Goal: Browse casually: Explore the website without a specific task or goal

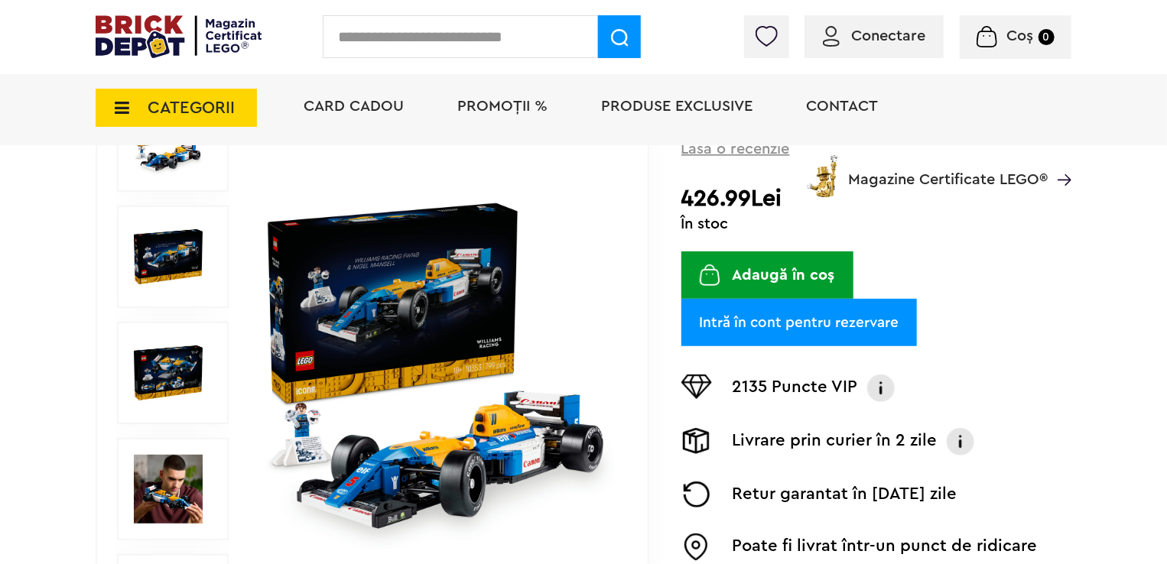
scroll to position [229, 0]
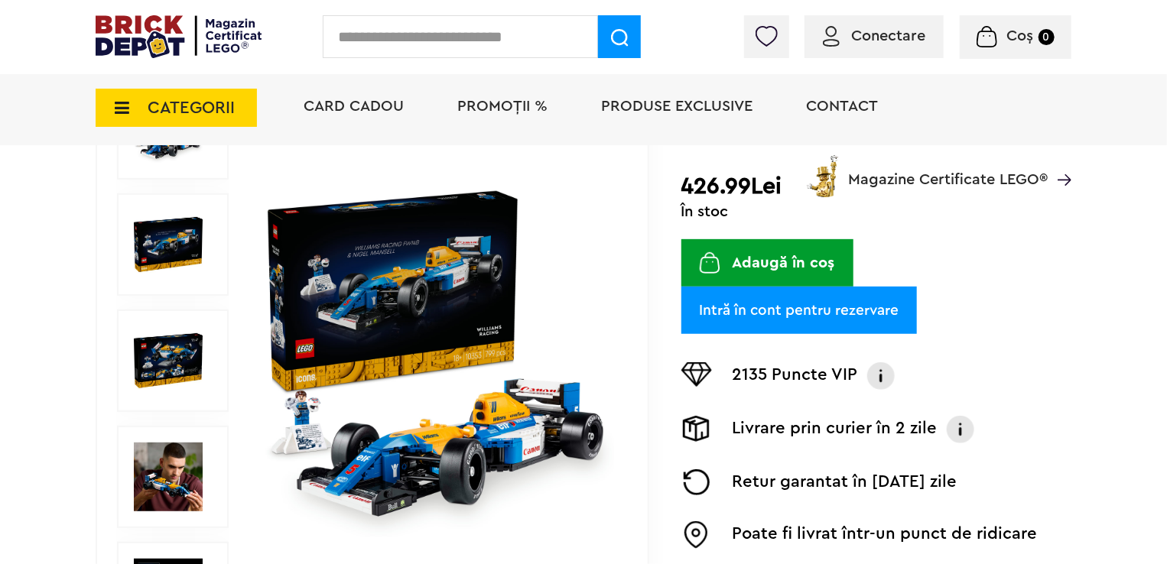
click at [290, 242] on img at bounding box center [438, 361] width 353 height 353
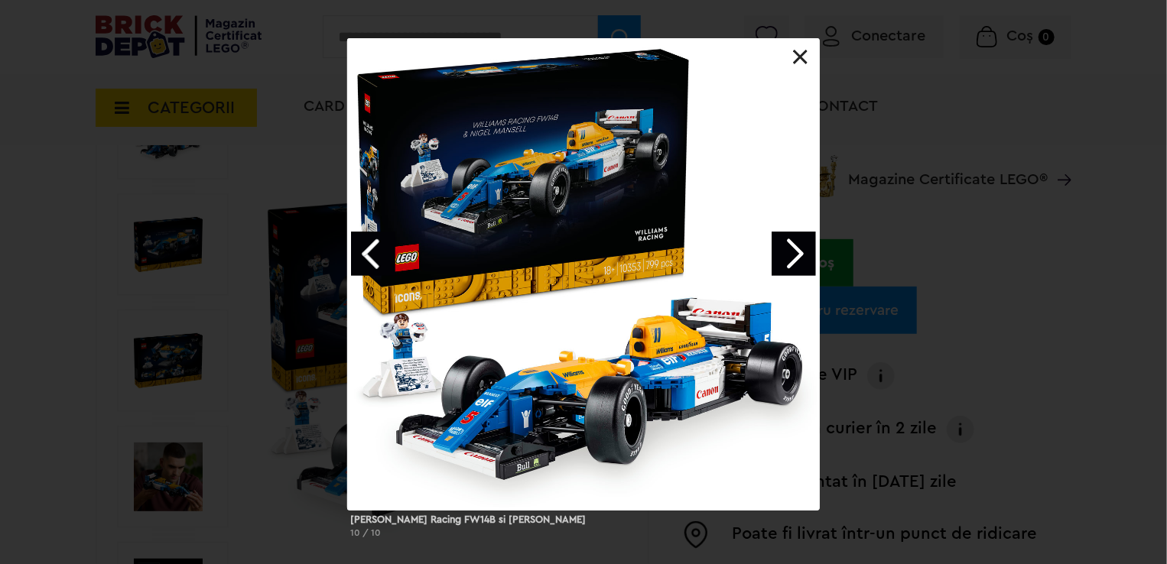
click at [808, 263] on link "Next image" at bounding box center [794, 254] width 44 height 44
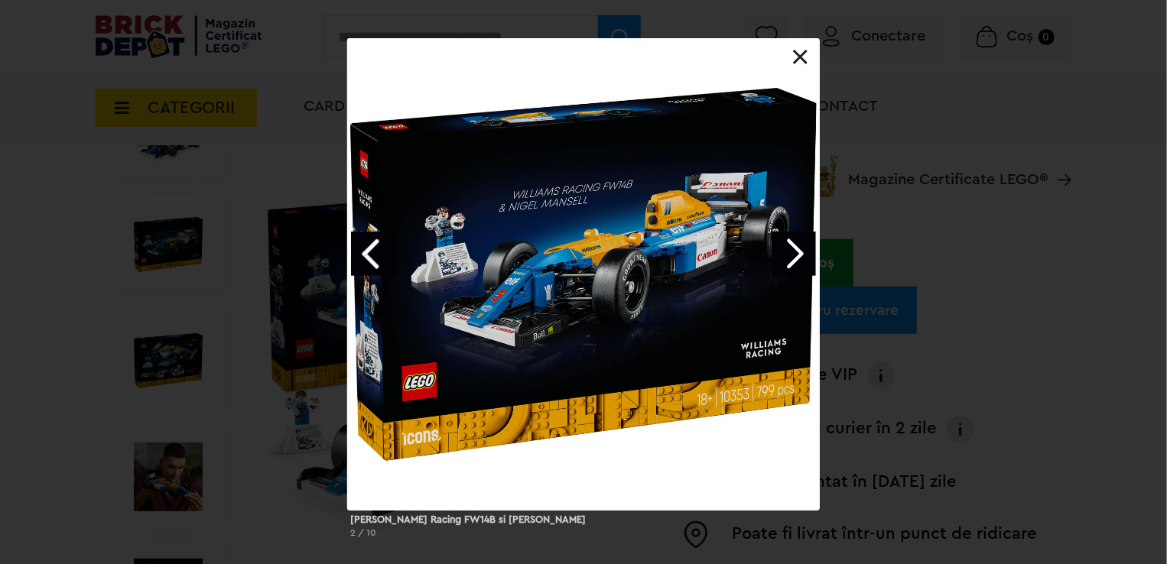
click at [796, 258] on link "Next image" at bounding box center [794, 254] width 44 height 44
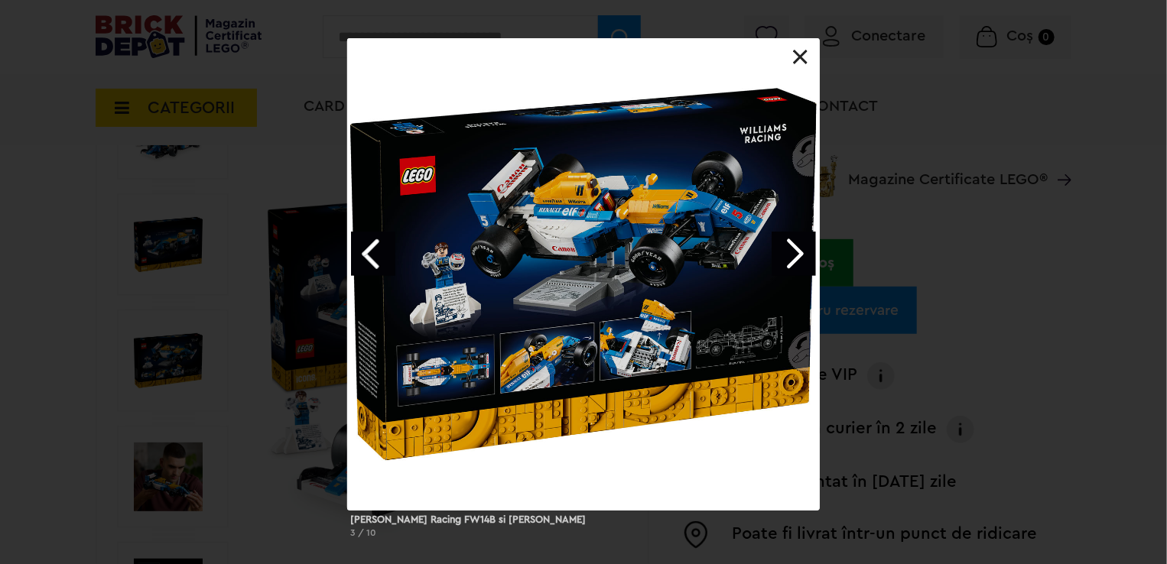
click at [792, 259] on link "Next image" at bounding box center [794, 254] width 44 height 44
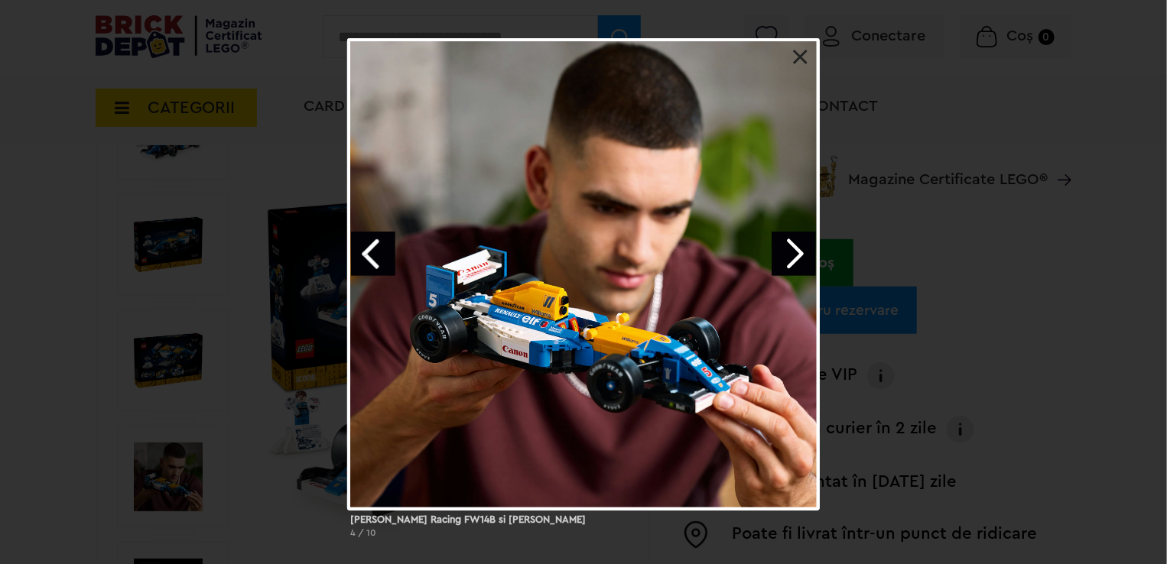
click at [792, 259] on link "Next image" at bounding box center [794, 254] width 44 height 44
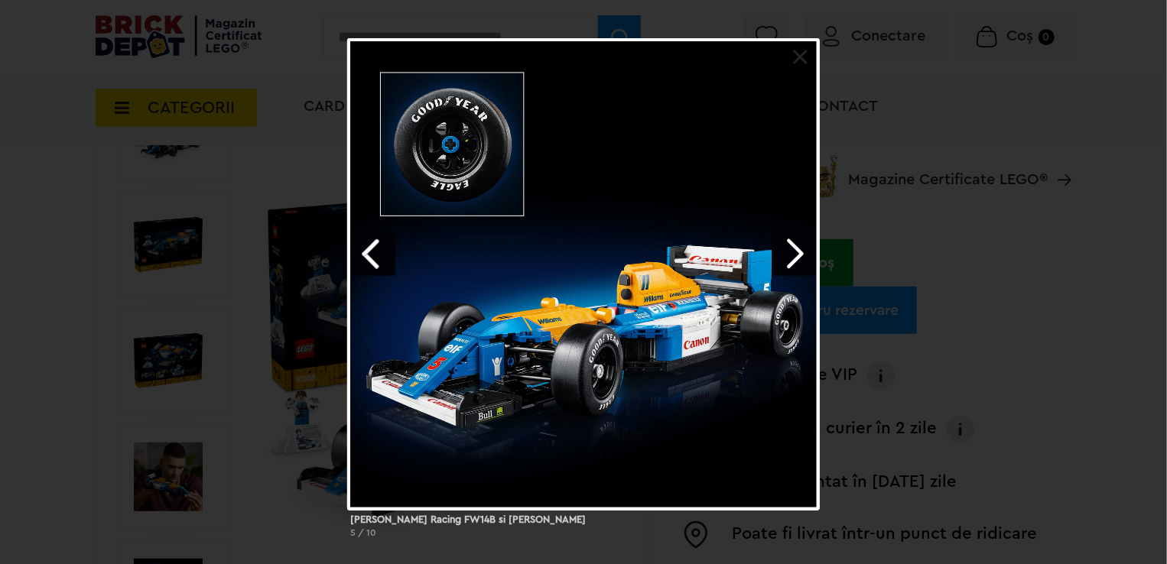
click at [792, 259] on link "Next image" at bounding box center [794, 254] width 44 height 44
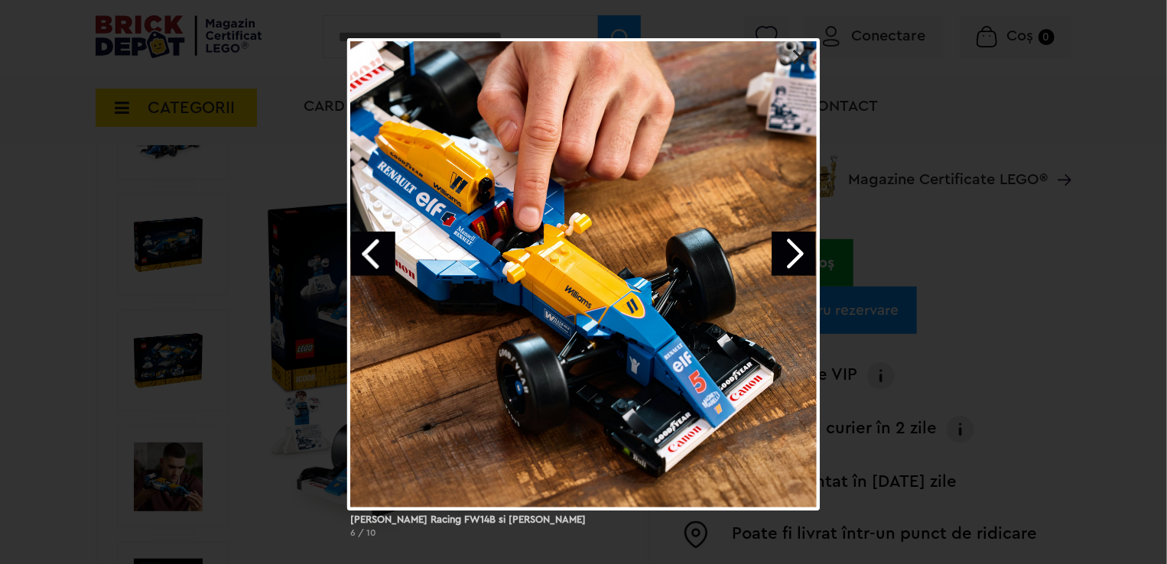
click at [792, 259] on link "Next image" at bounding box center [794, 254] width 44 height 44
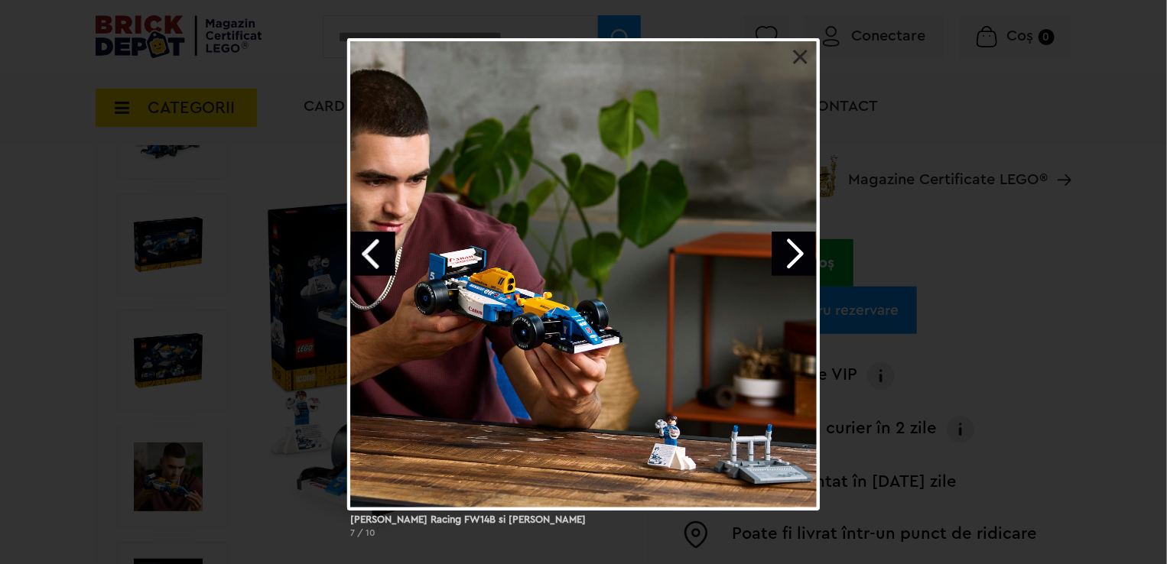
click at [792, 259] on link "Next image" at bounding box center [794, 254] width 44 height 44
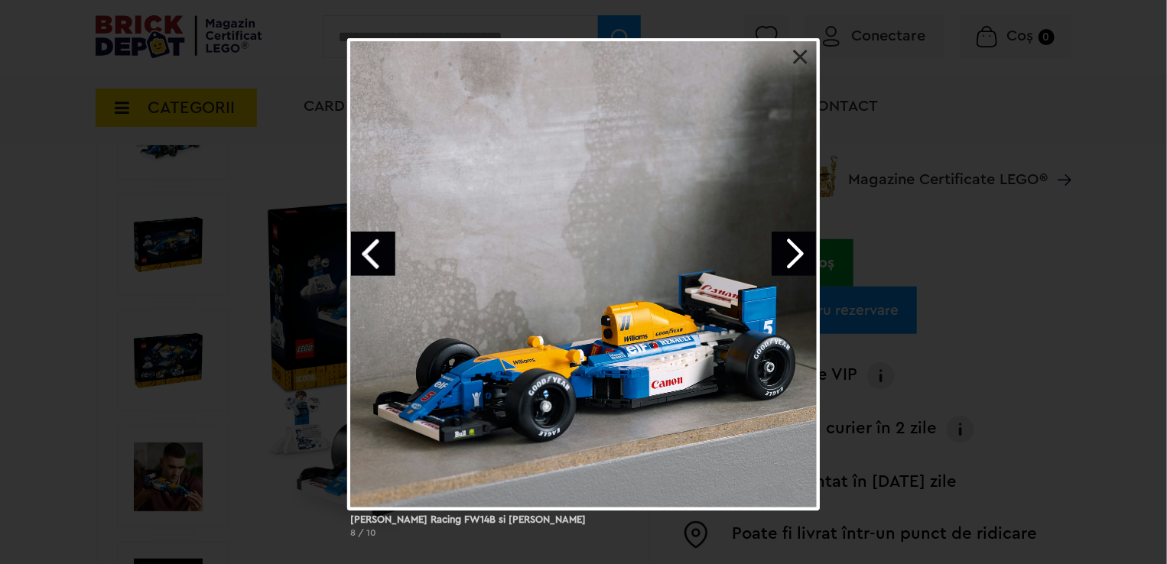
click at [792, 259] on link "Next image" at bounding box center [794, 254] width 44 height 44
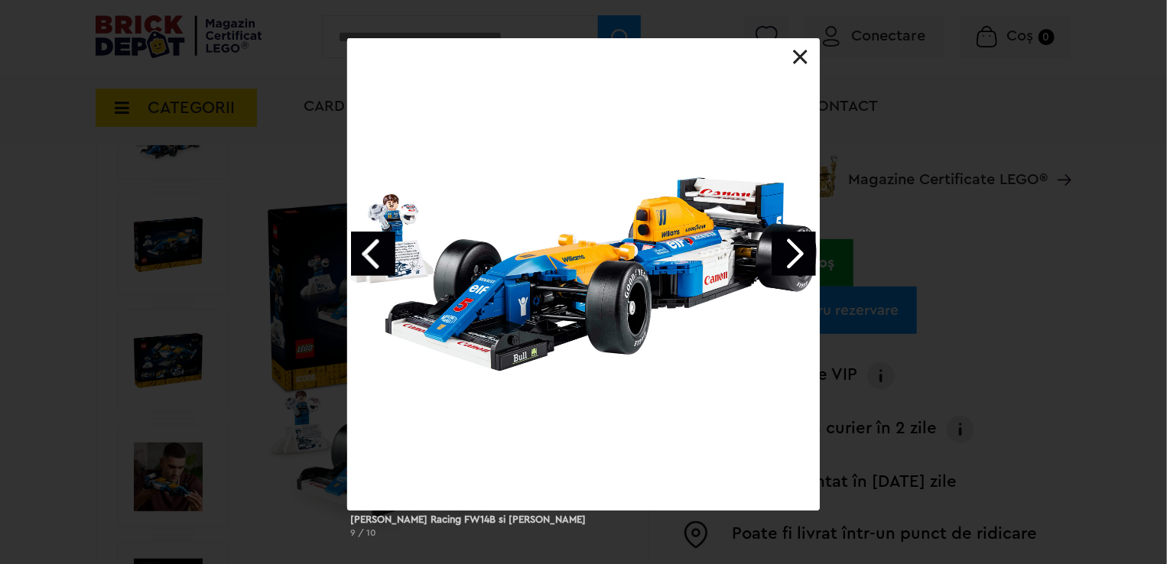
click at [793, 50] on link at bounding box center [800, 57] width 15 height 15
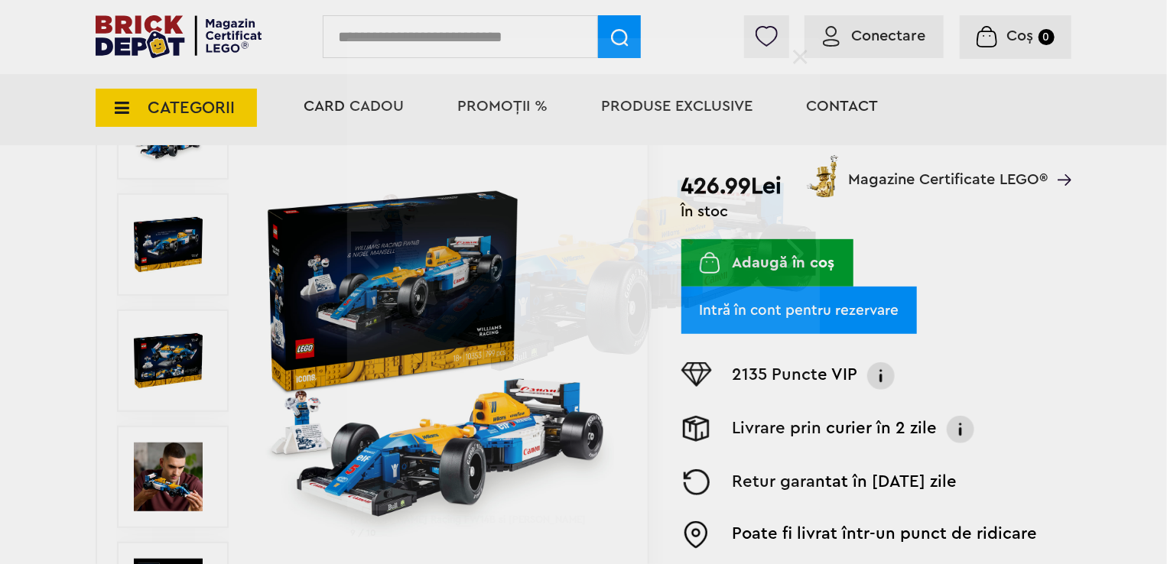
click at [795, 57] on link at bounding box center [800, 57] width 15 height 15
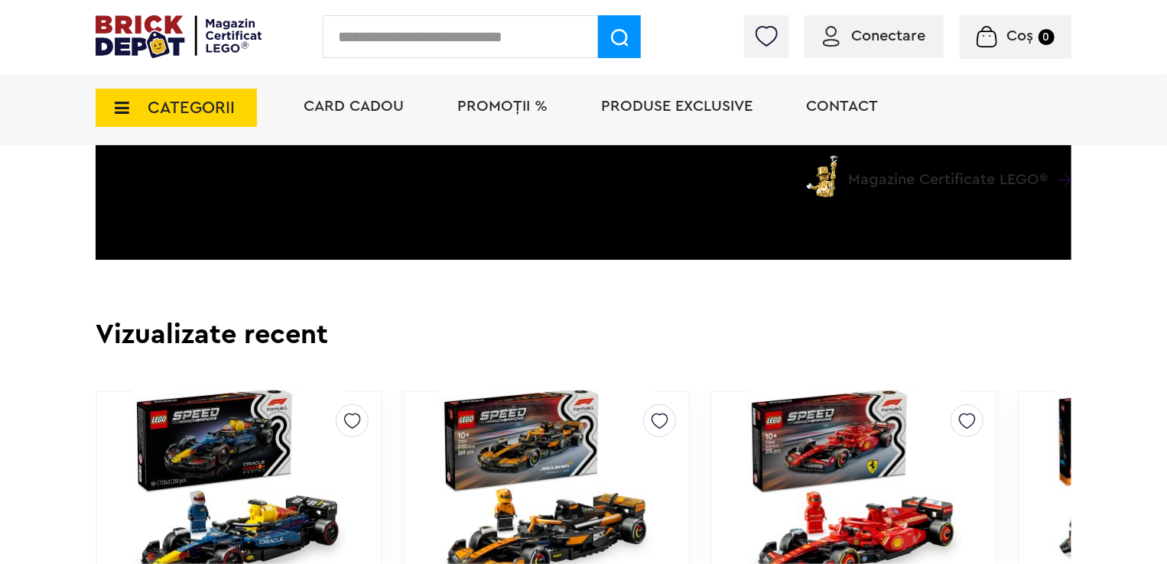
scroll to position [3136, 0]
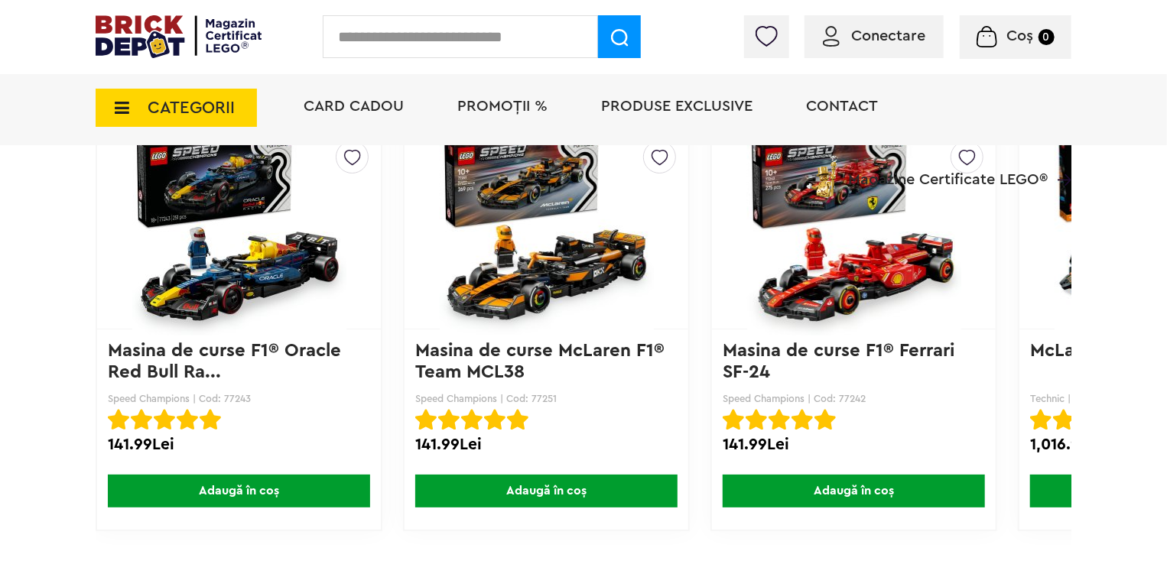
click at [493, 105] on span "PROMOȚII %" at bounding box center [502, 106] width 90 height 15
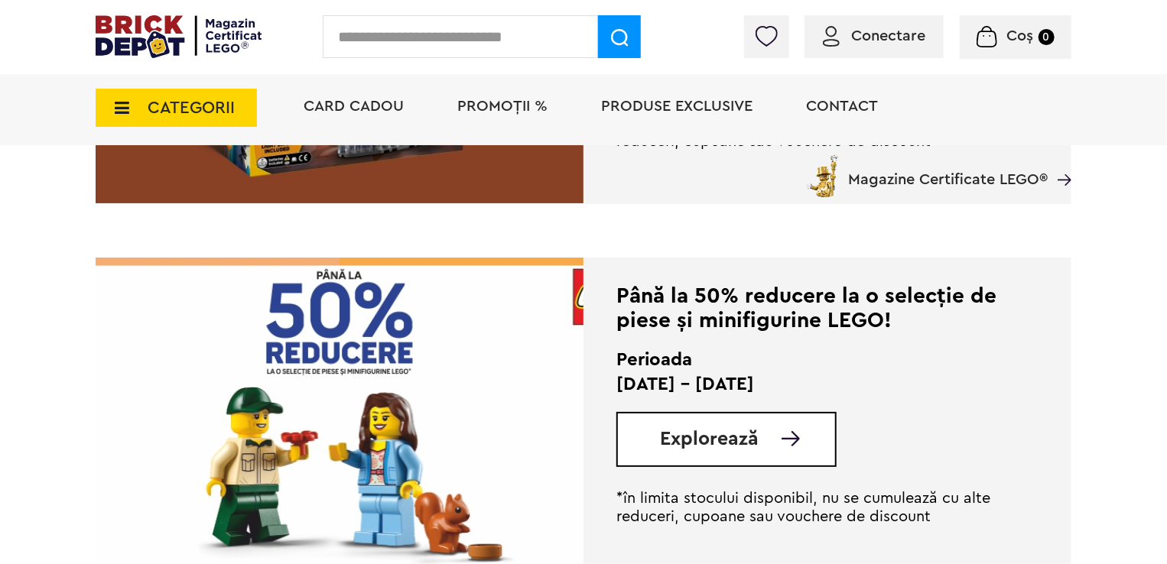
scroll to position [2065, 0]
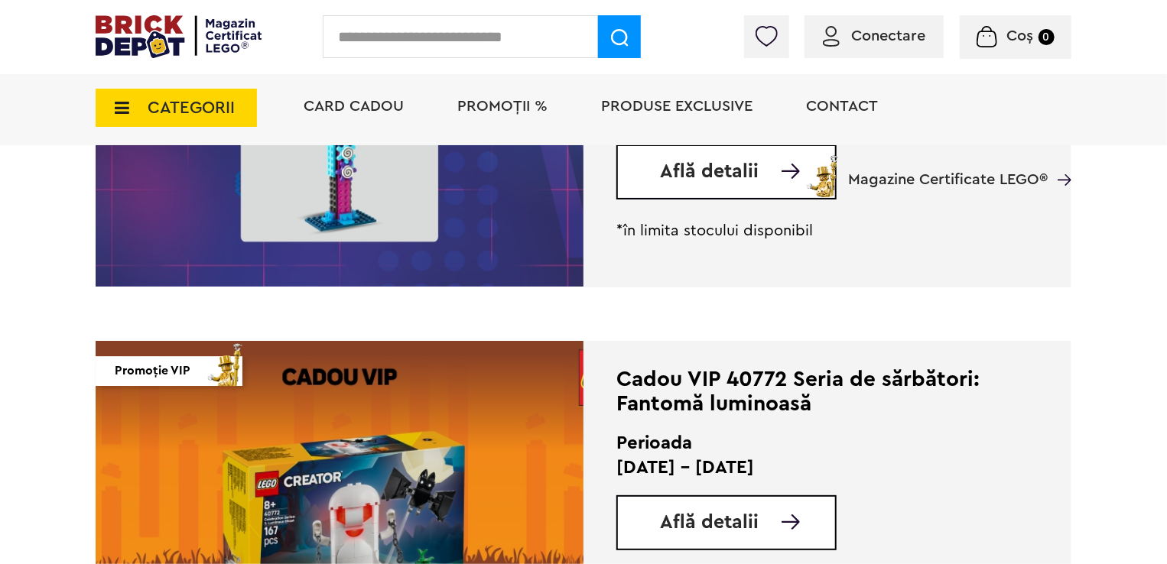
click at [713, 116] on li "Produse exclusive" at bounding box center [677, 108] width 182 height 74
click at [720, 108] on span "Produse exclusive" at bounding box center [676, 106] width 151 height 15
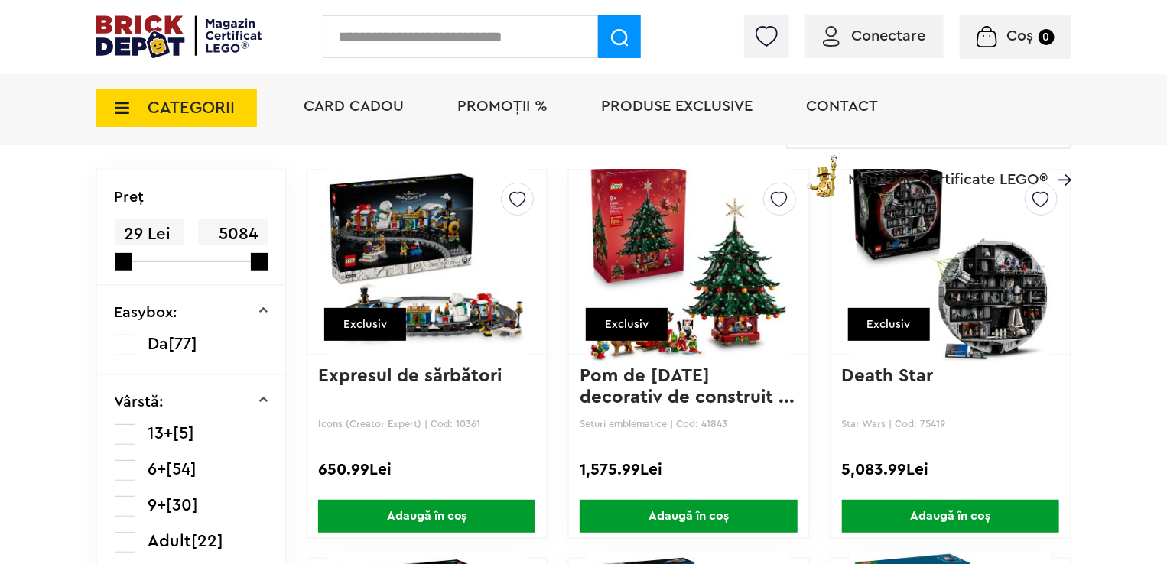
scroll to position [76, 0]
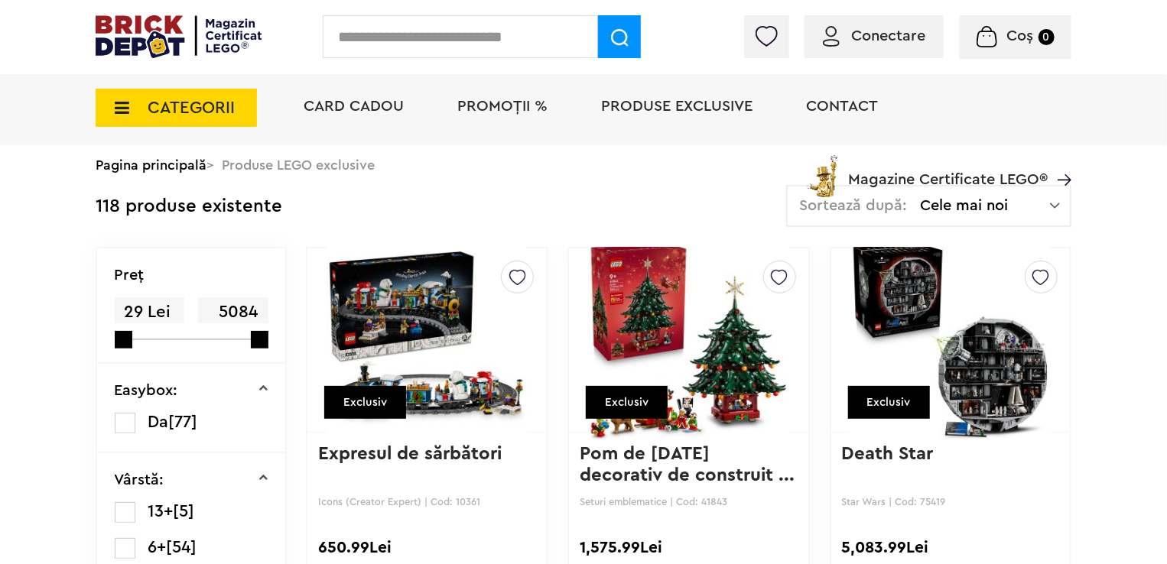
click at [417, 335] on img at bounding box center [427, 340] width 200 height 214
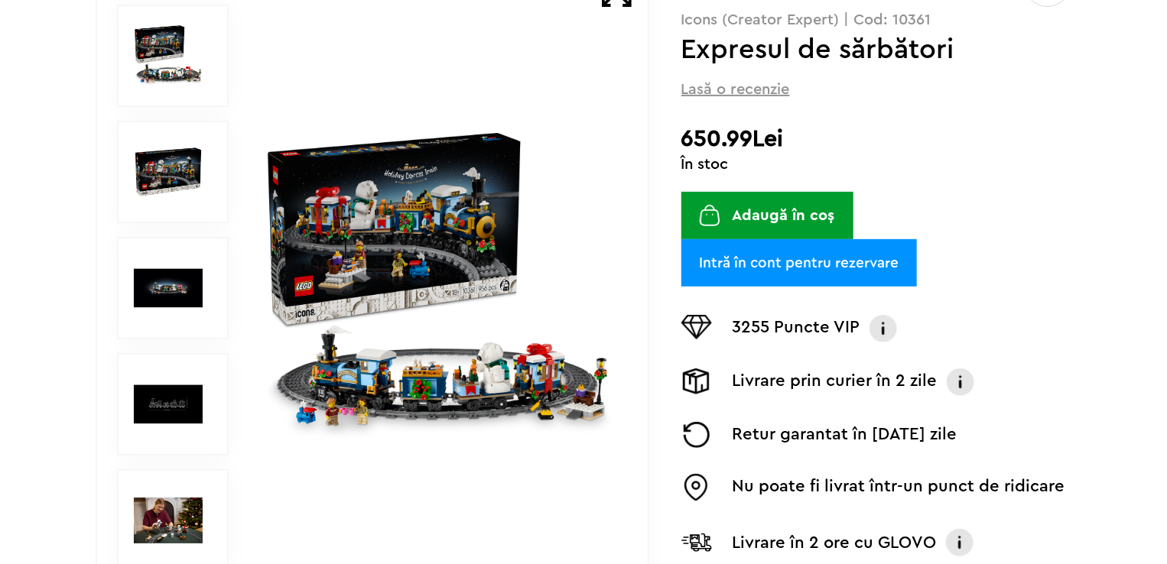
scroll to position [229, 0]
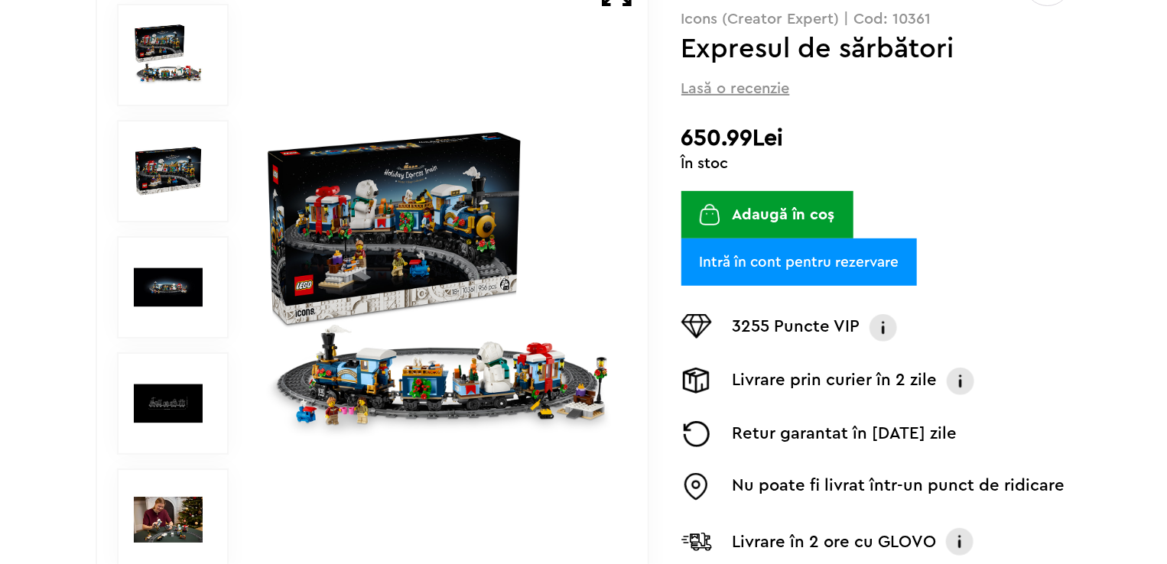
click at [417, 281] on img at bounding box center [438, 288] width 353 height 353
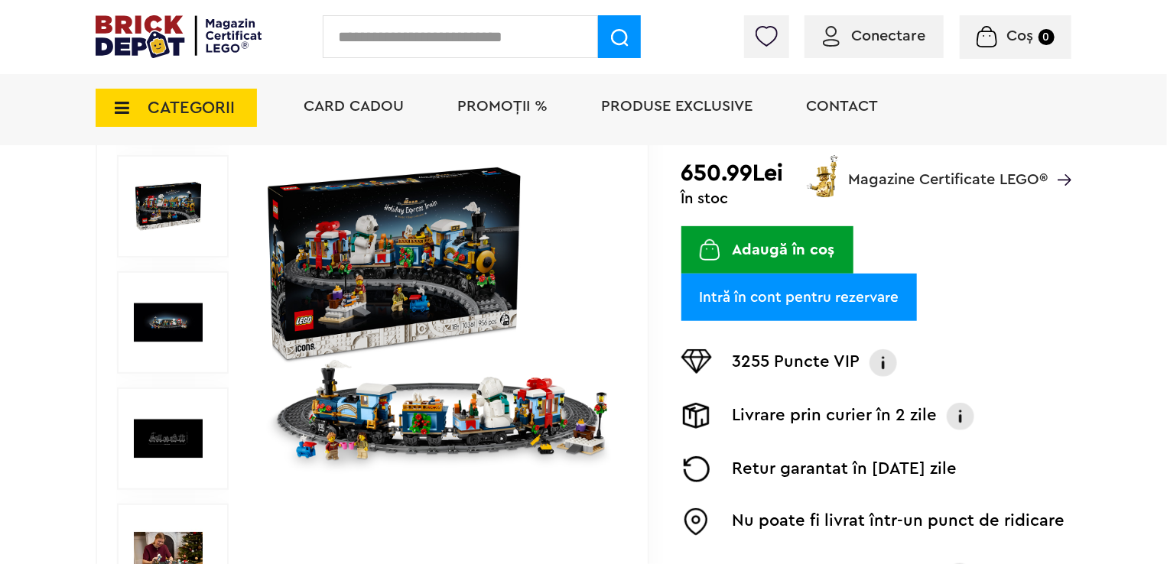
scroll to position [303, 0]
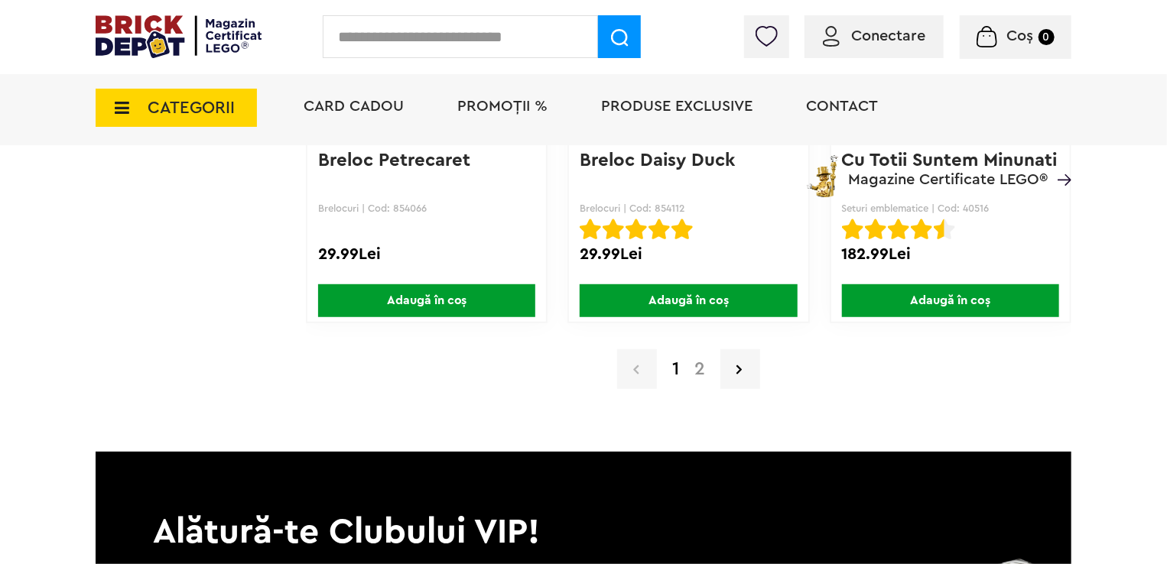
scroll to position [11667, 0]
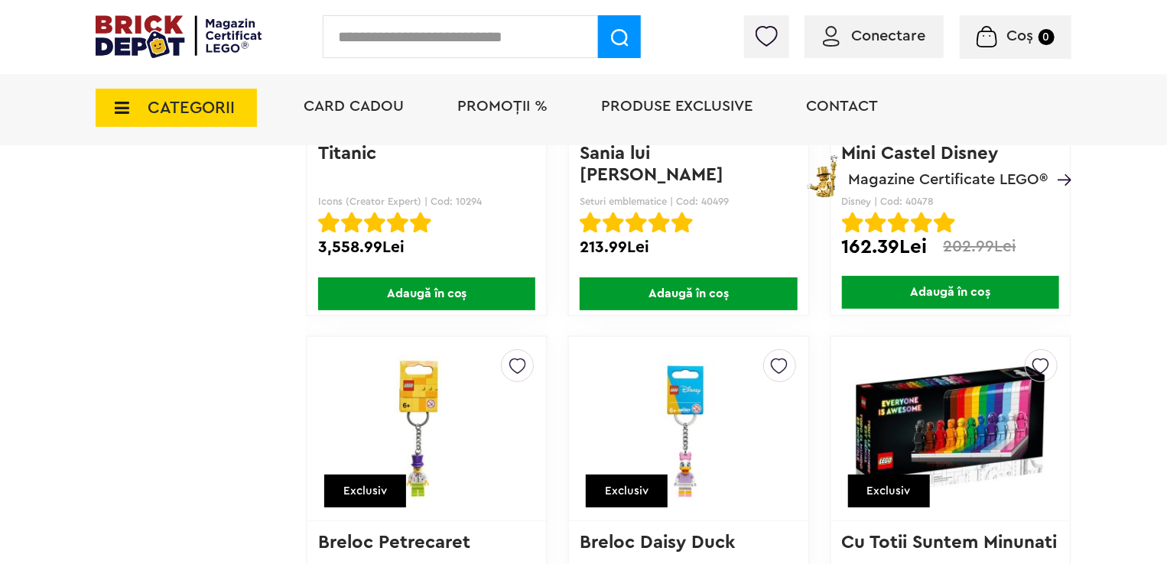
click at [390, 103] on span "Card Cadou" at bounding box center [354, 106] width 100 height 15
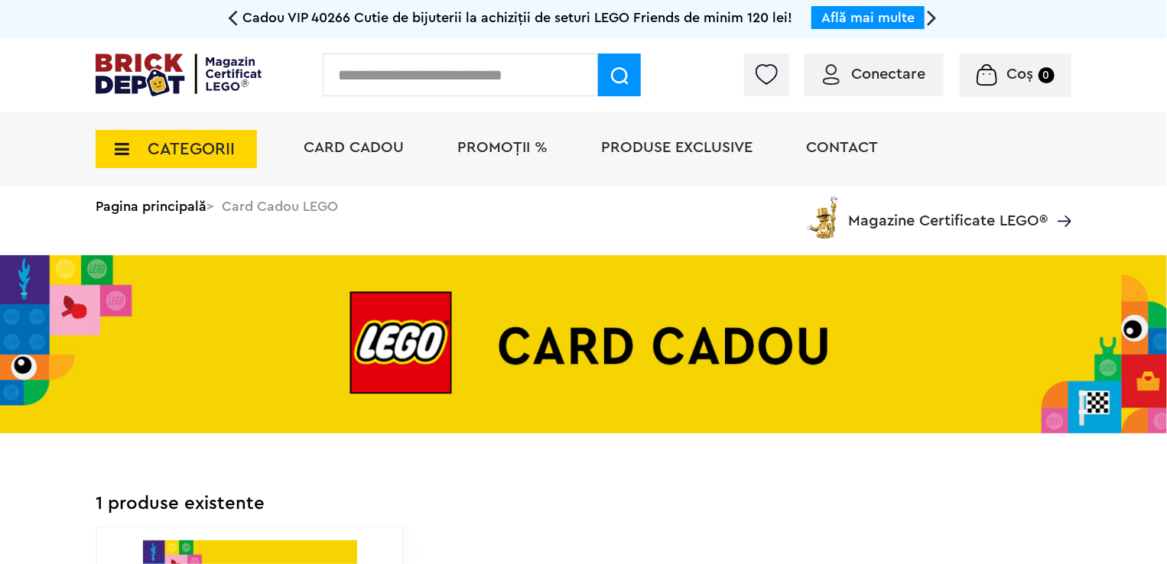
click at [214, 135] on span "CATEGORII" at bounding box center [176, 149] width 161 height 38
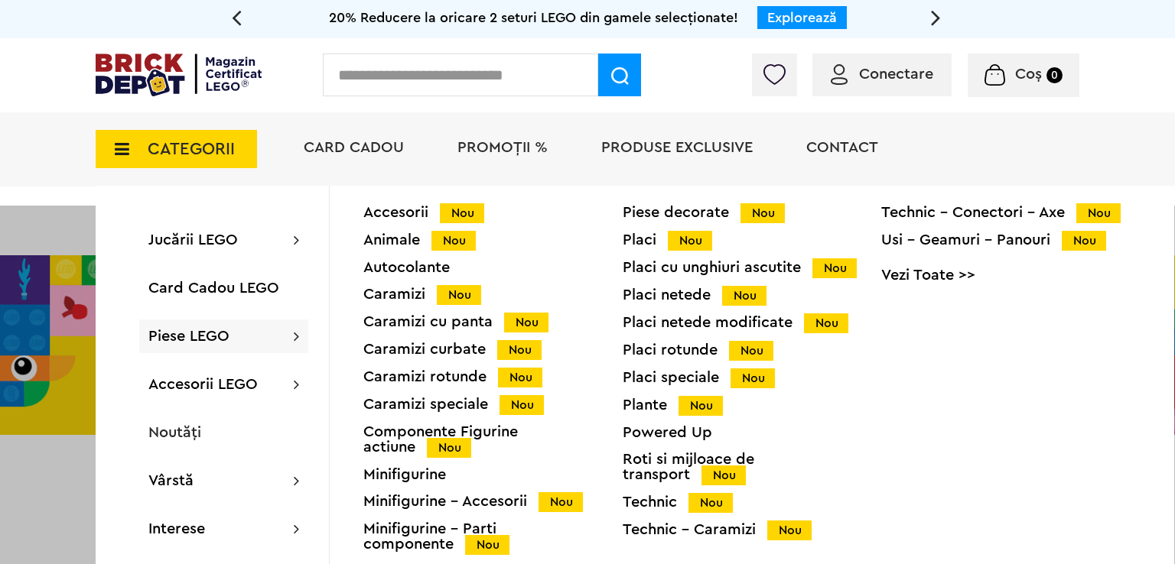
click at [654, 495] on div "Technic Nou" at bounding box center [752, 503] width 259 height 16
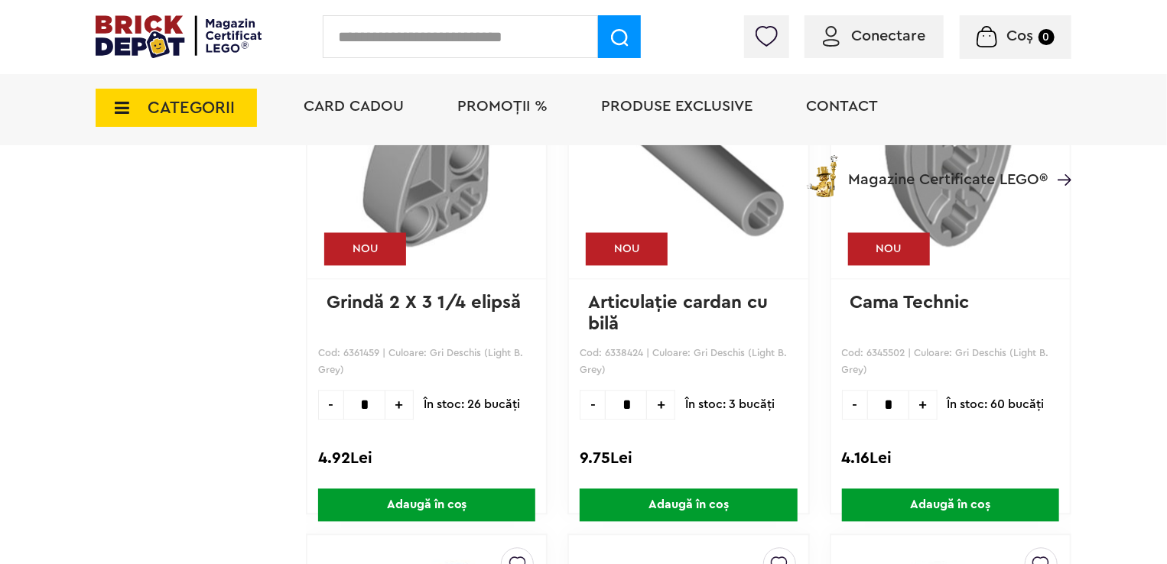
scroll to position [1720, 0]
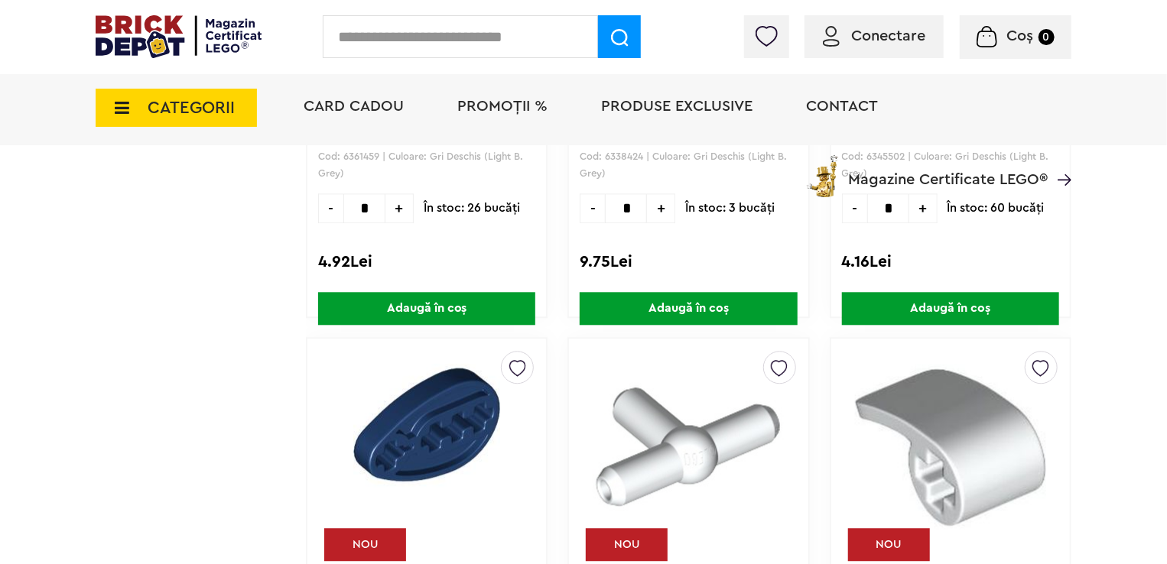
click at [163, 103] on span "CATEGORII" at bounding box center [191, 107] width 87 height 17
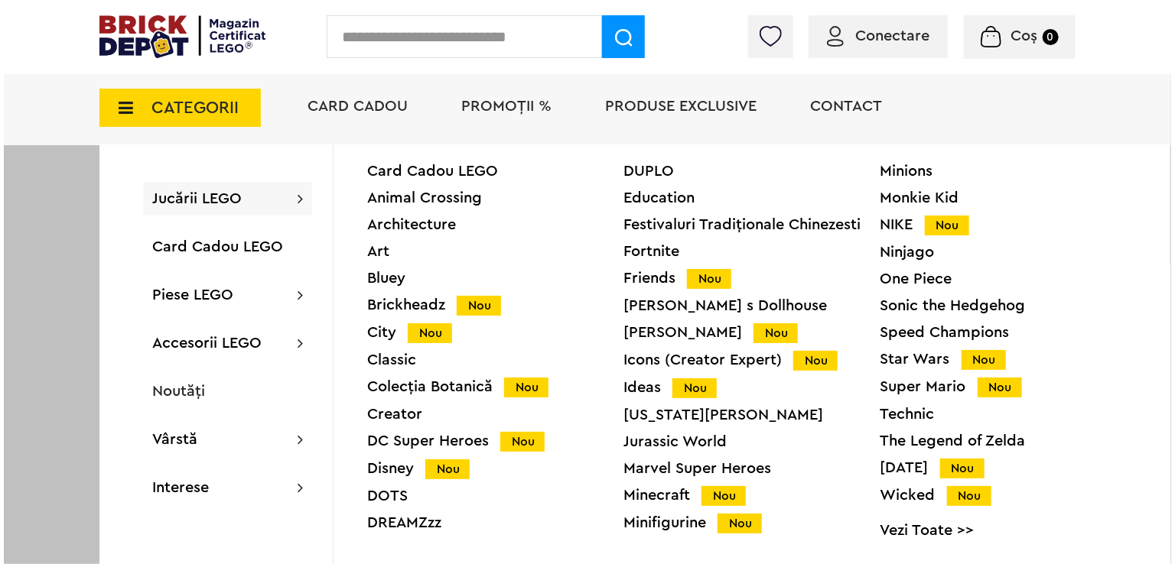
scroll to position [1722, 0]
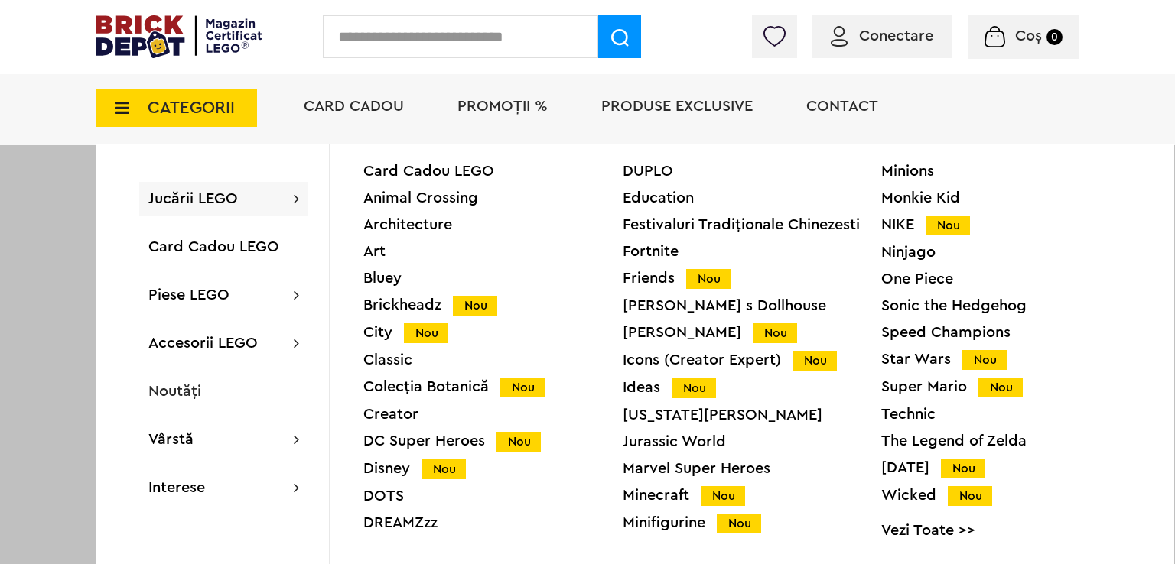
click at [922, 365] on div "Star Wars Nou" at bounding box center [1010, 360] width 259 height 16
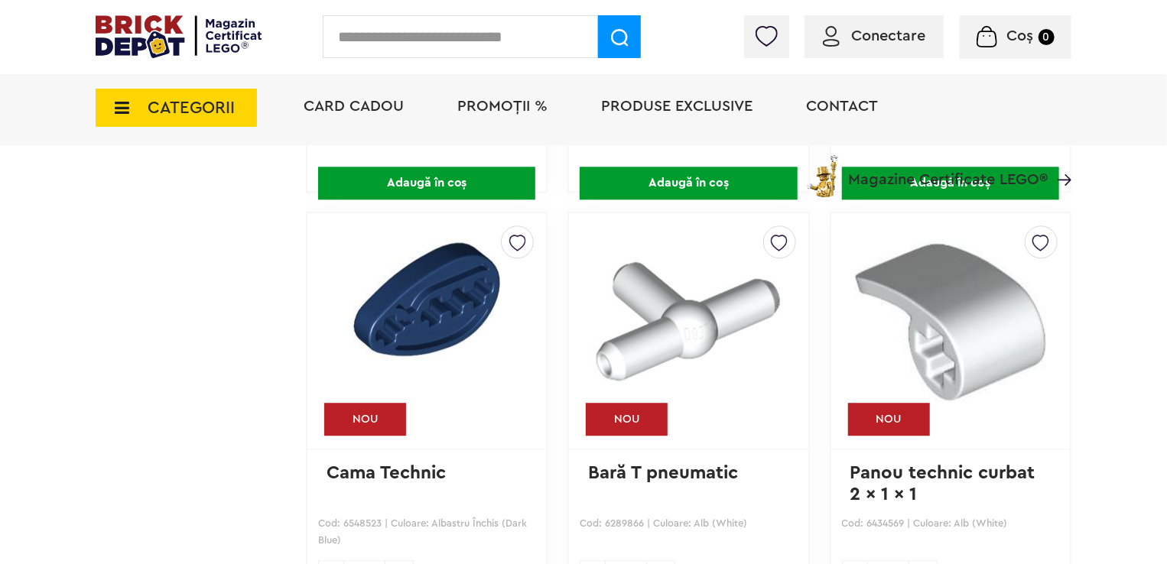
scroll to position [2026, 0]
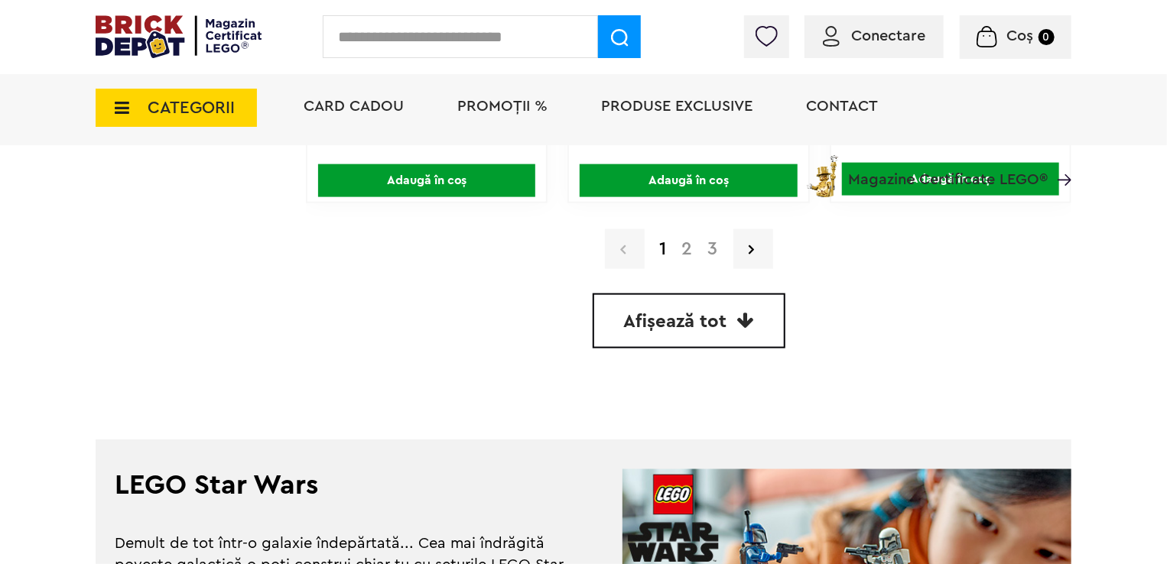
scroll to position [3862, 0]
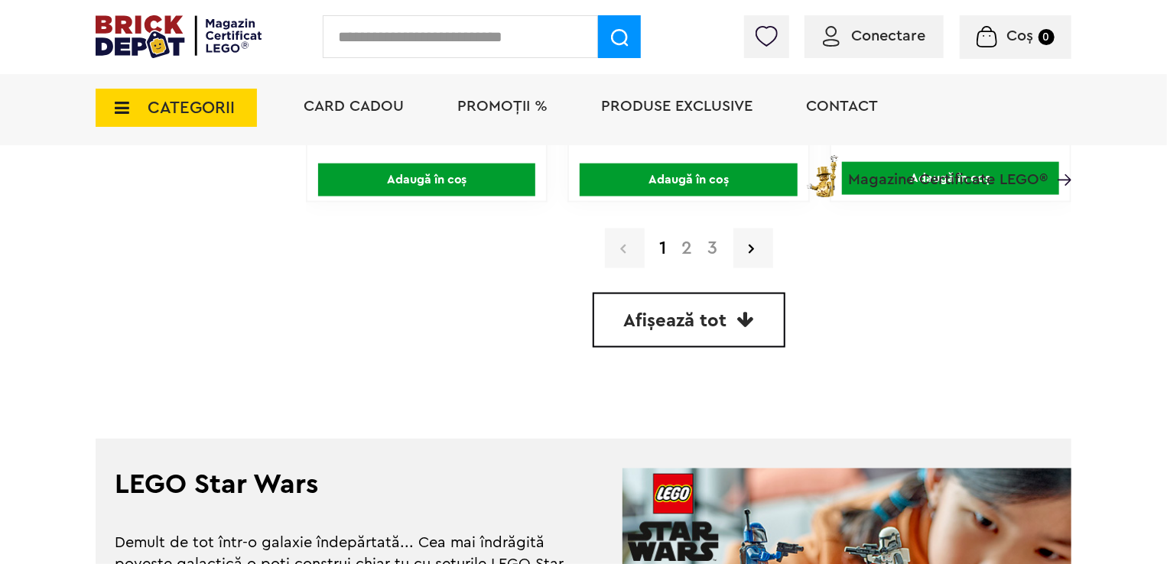
click at [688, 246] on link "2" at bounding box center [688, 248] width 26 height 18
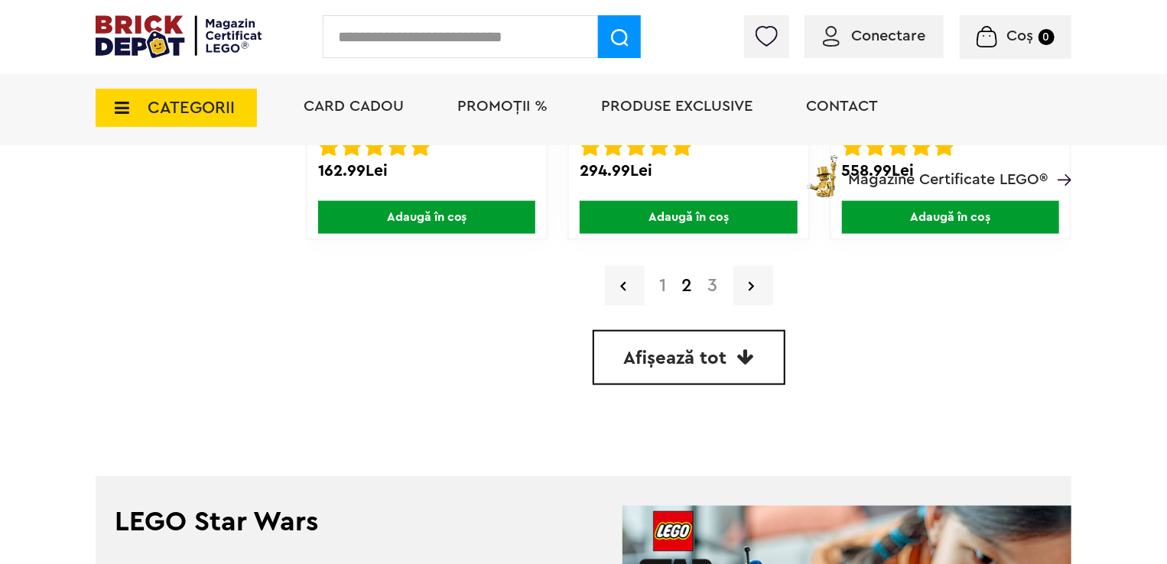
scroll to position [4054, 0]
